Goal: Task Accomplishment & Management: Manage account settings

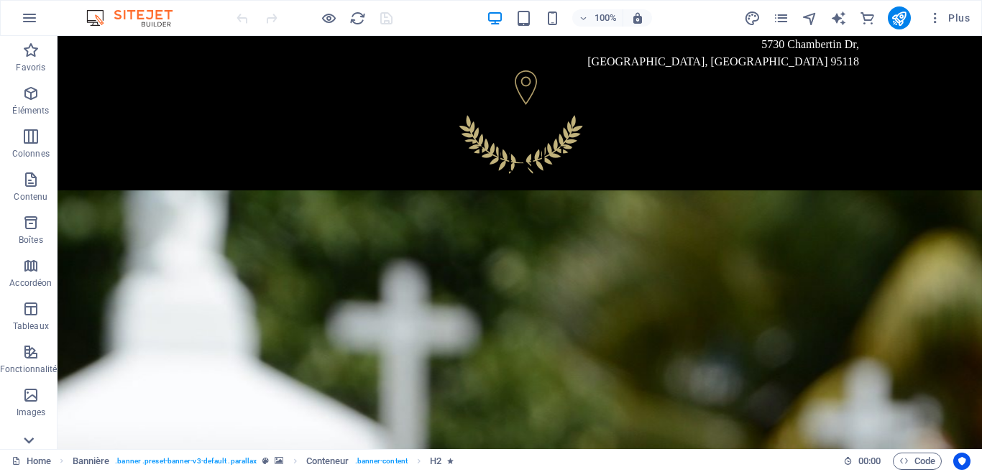
click at [24, 443] on icon at bounding box center [29, 441] width 20 height 20
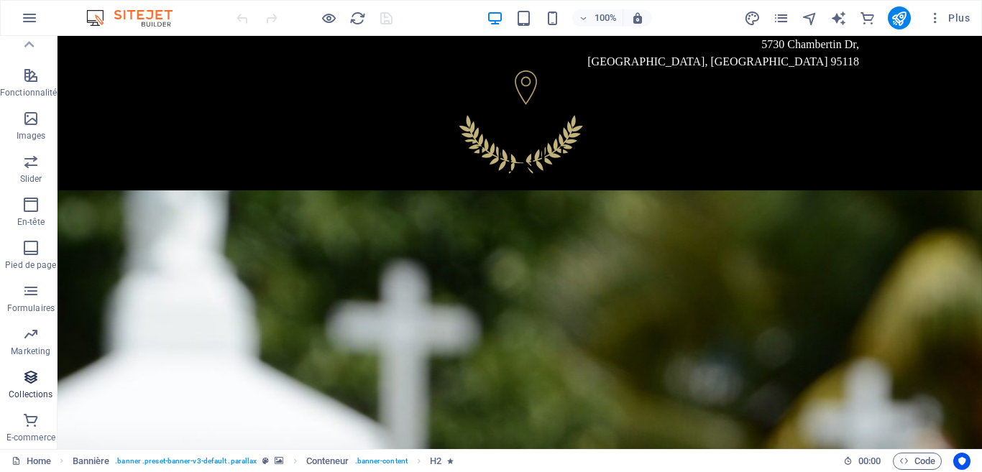
click at [34, 377] on icon "button" at bounding box center [30, 377] width 17 height 17
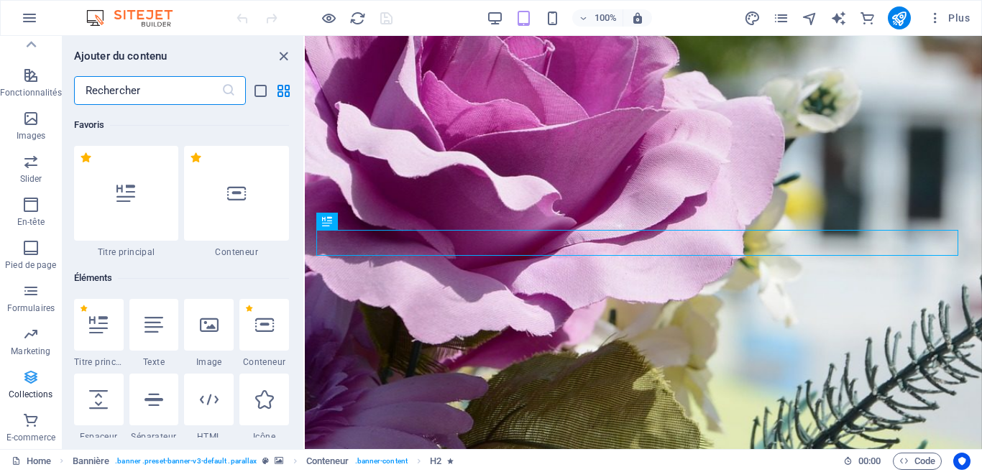
scroll to position [13157, 0]
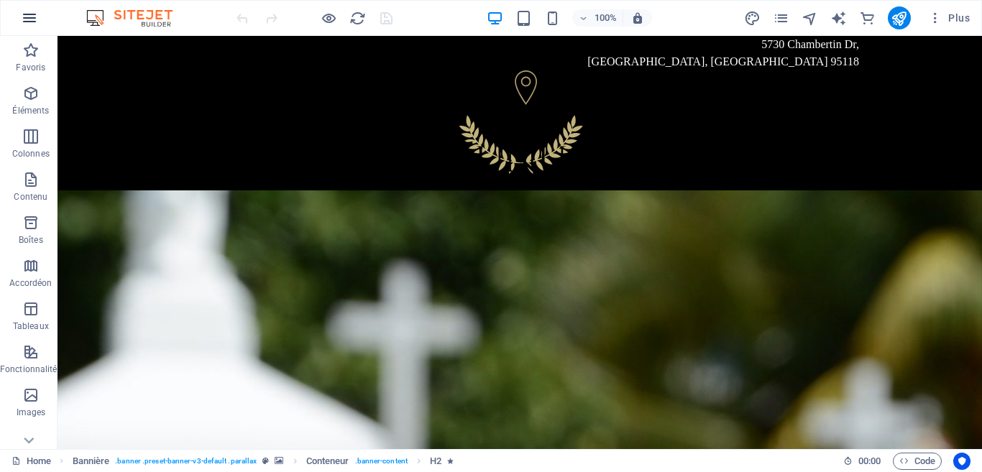
click at [31, 11] on icon "button" at bounding box center [29, 17] width 17 height 17
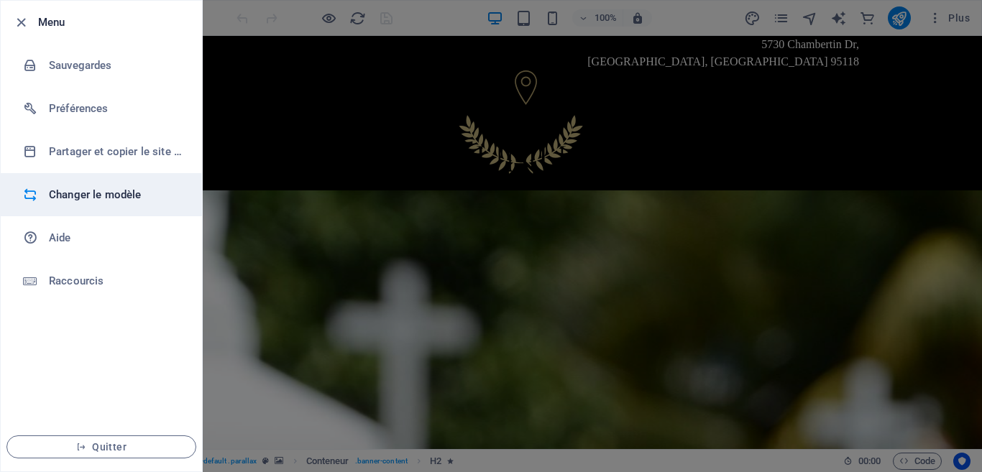
click at [72, 188] on h6 "Changer le modèle" at bounding box center [115, 194] width 133 height 17
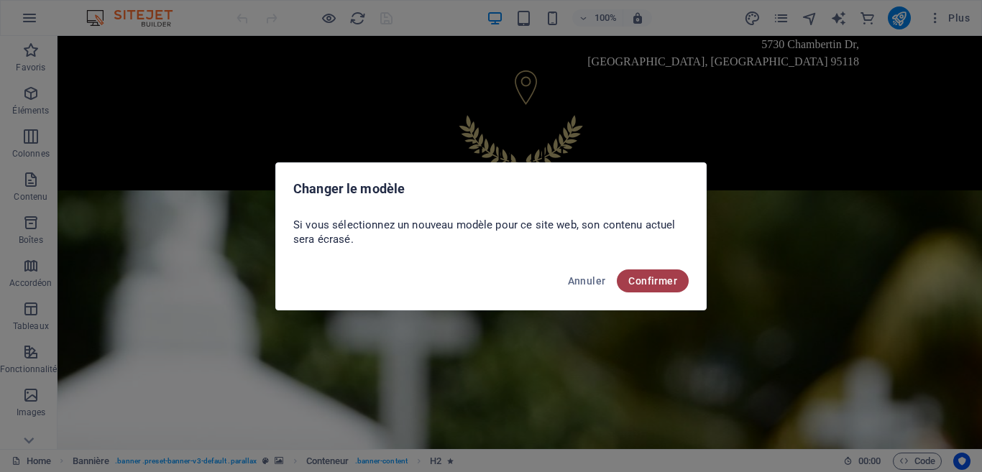
click at [645, 276] on span "Confirmer" at bounding box center [652, 280] width 49 height 11
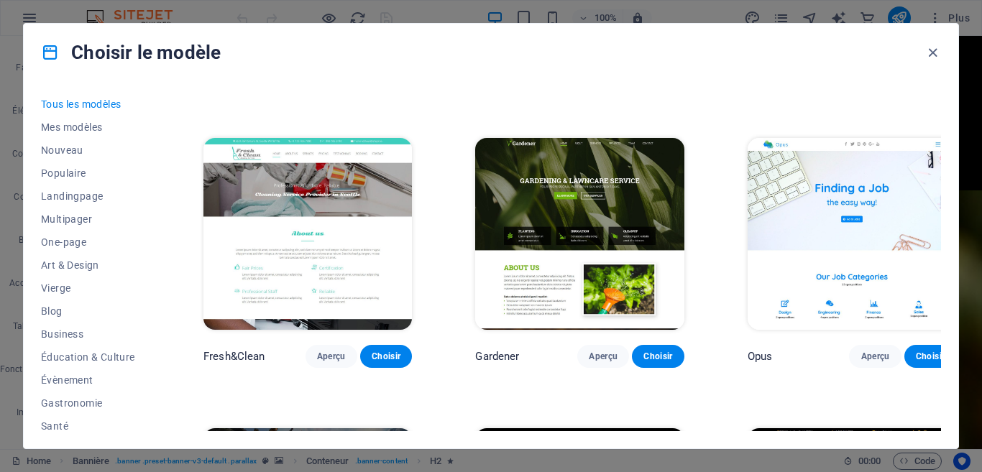
scroll to position [12091, 0]
